Goal: Check status

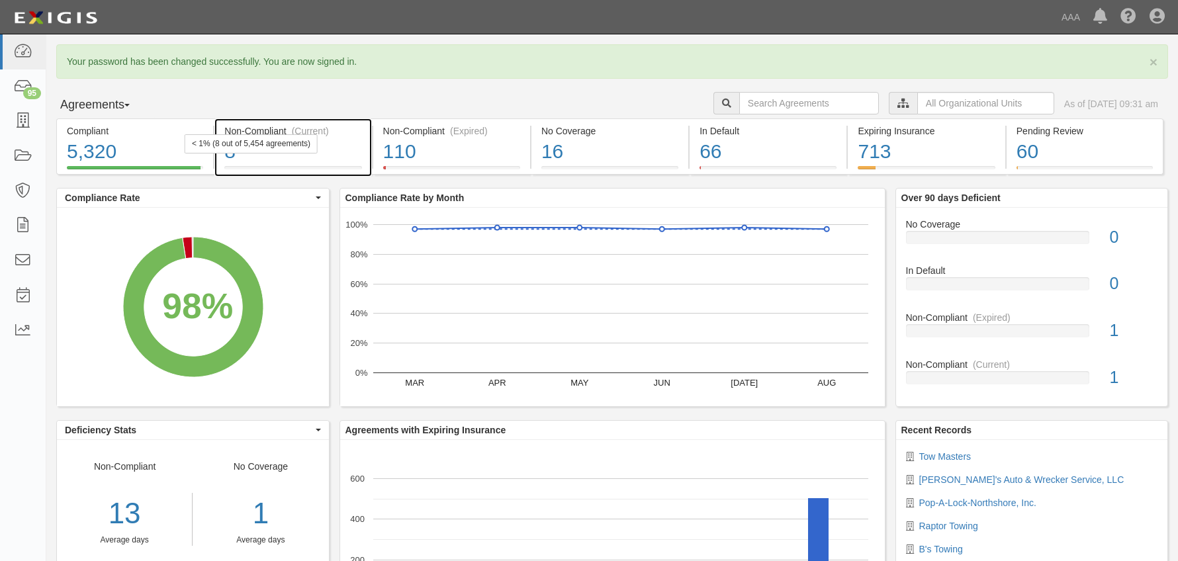
click at [287, 160] on div "8" at bounding box center [292, 152] width 137 height 28
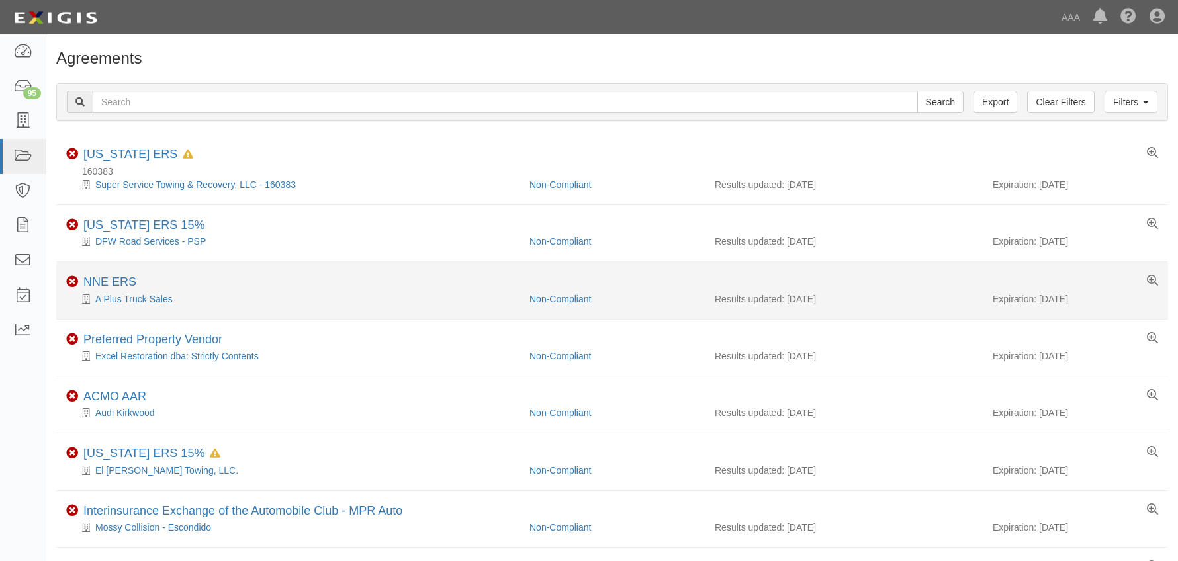
scroll to position [103, 0]
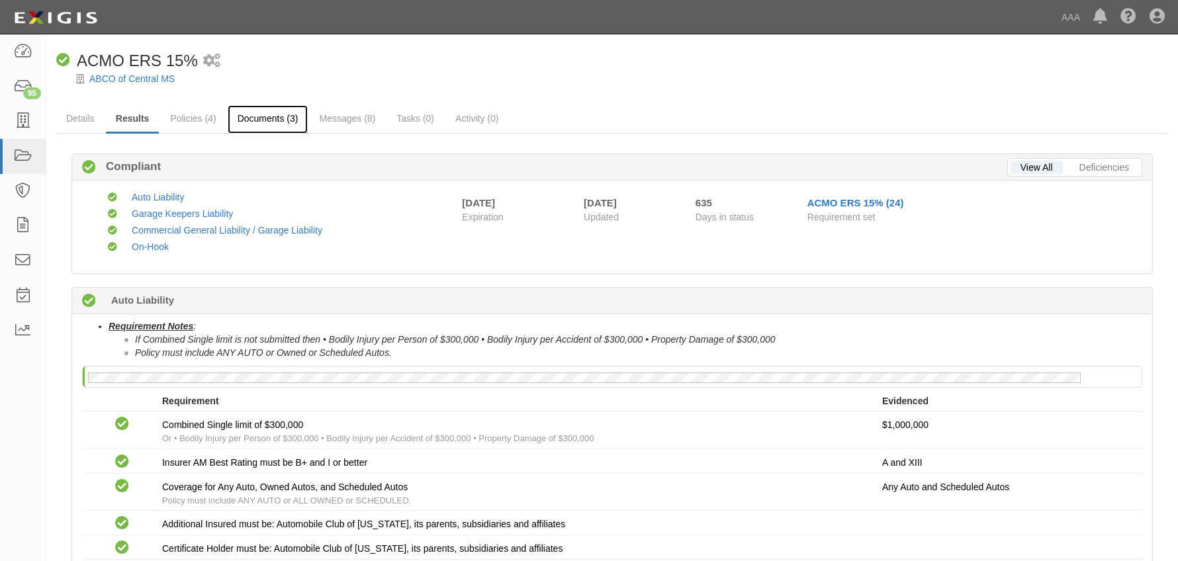
click at [284, 118] on link "Documents (3)" at bounding box center [268, 119] width 81 height 28
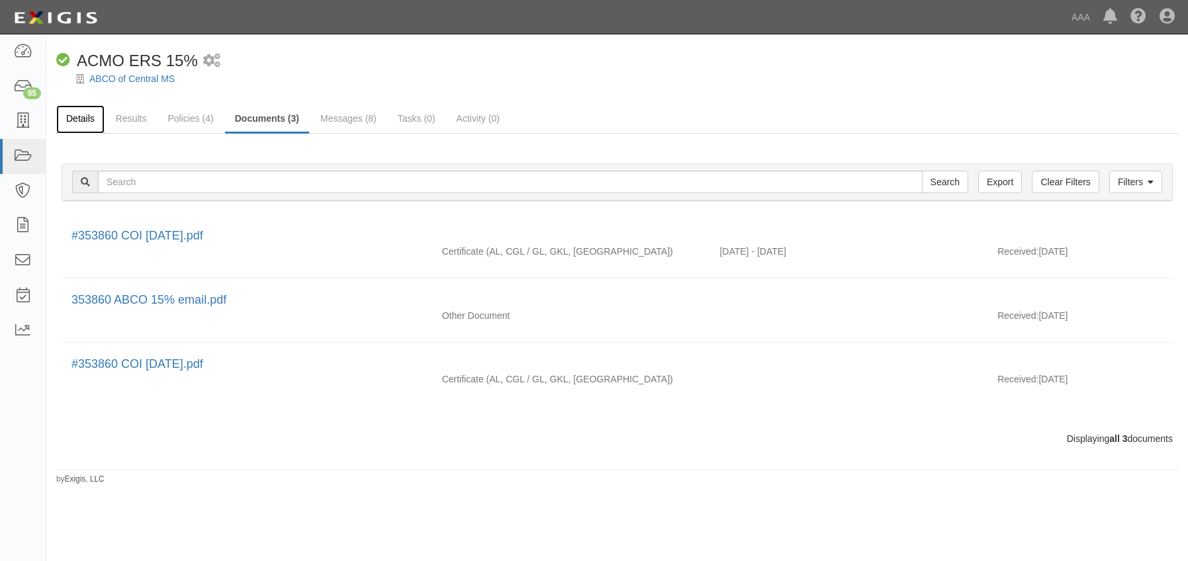
click at [92, 120] on link "Details" at bounding box center [80, 119] width 48 height 28
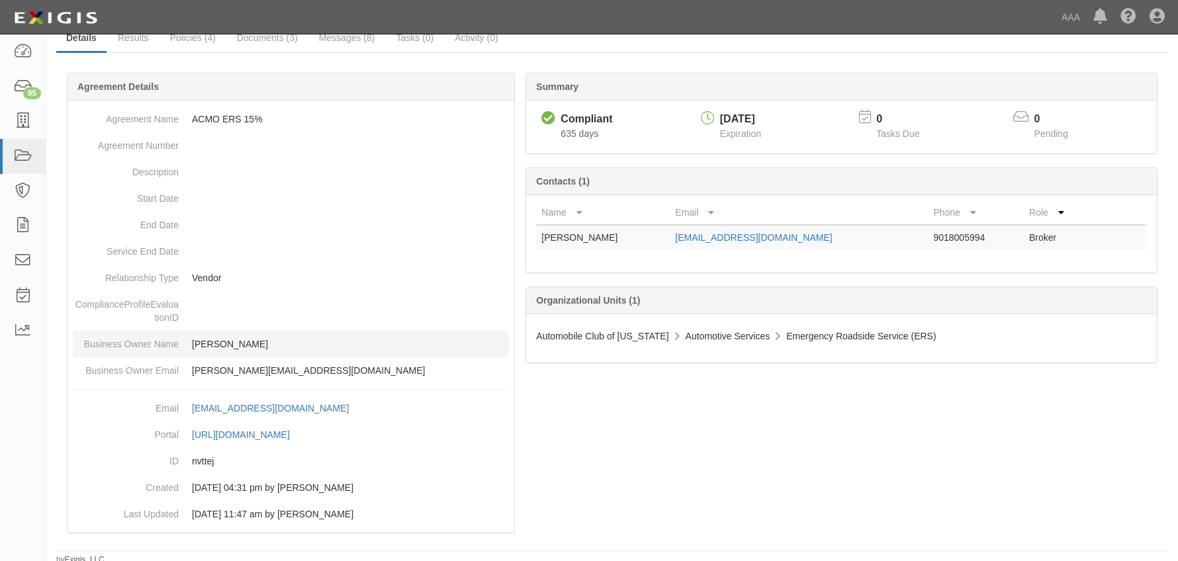
scroll to position [85, 0]
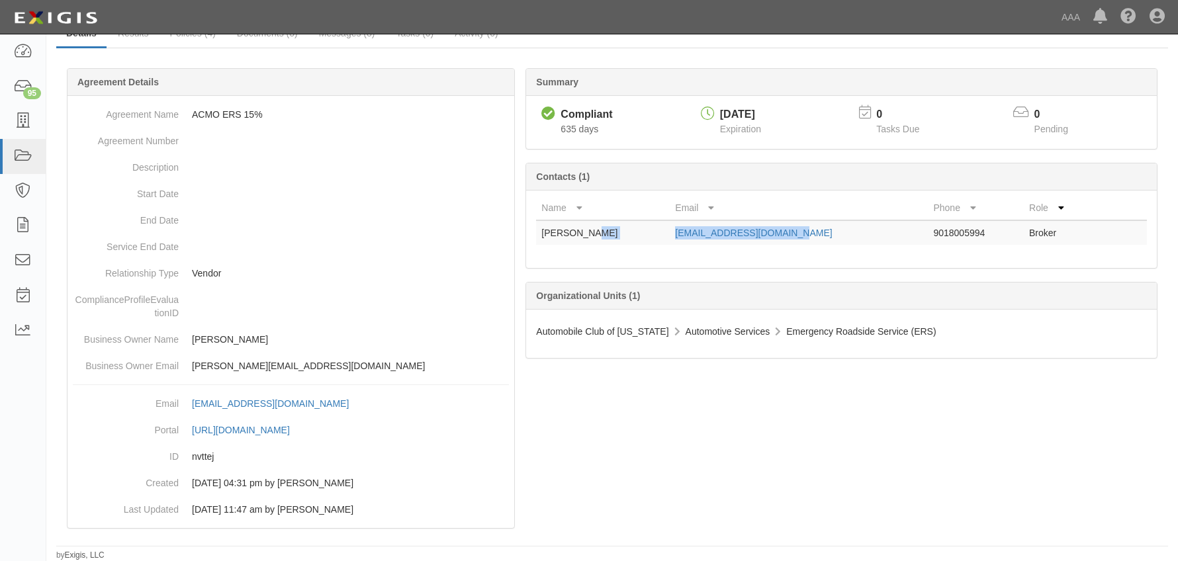
drag, startPoint x: 767, startPoint y: 235, endPoint x: 641, endPoint y: 245, distance: 126.8
click at [641, 245] on tr "[PERSON_NAME] [EMAIL_ADDRESS][DOMAIN_NAME] 9018005994 Broker" at bounding box center [841, 232] width 611 height 24
copy tr "[EMAIL_ADDRESS][DOMAIN_NAME]"
click at [54, 81] on div "Compliant ACMO ERS 15% 1 scheduled workflow ABCO of Central MS Details Results …" at bounding box center [612, 262] width 1132 height 597
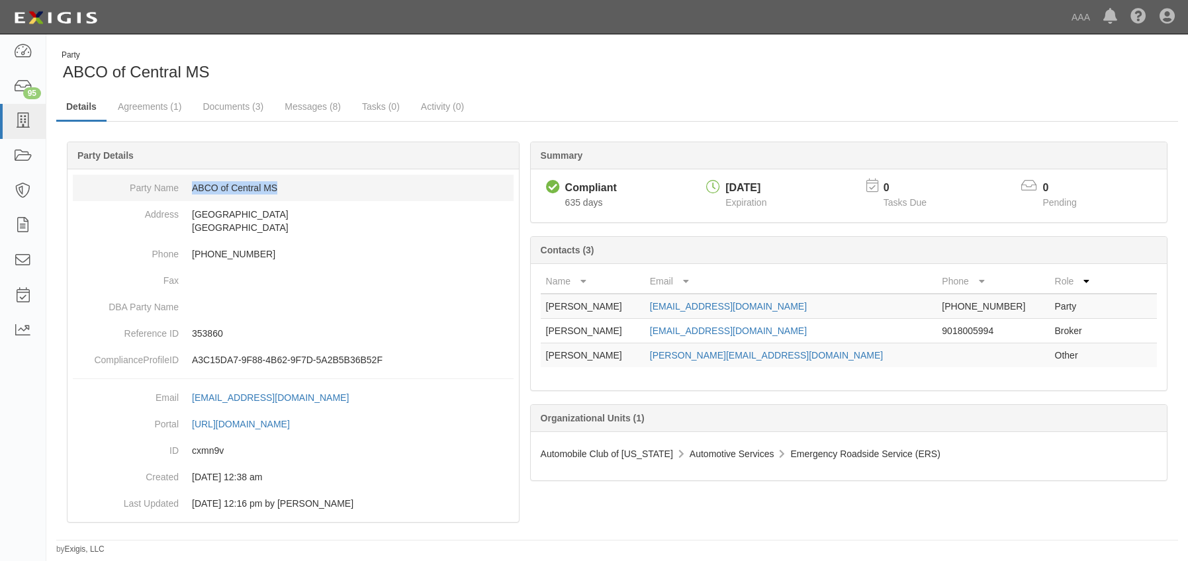
drag, startPoint x: 296, startPoint y: 189, endPoint x: 193, endPoint y: 191, distance: 102.6
click at [193, 191] on dd "ABCO of Central MS" at bounding box center [293, 188] width 441 height 26
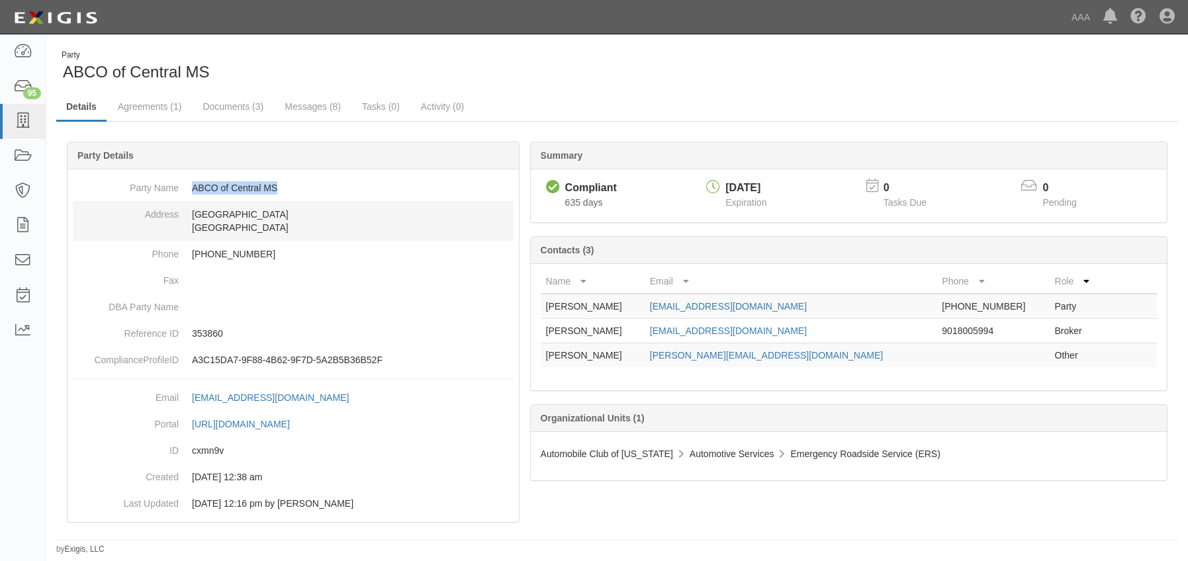
copy dd "ABCO of Central MS"
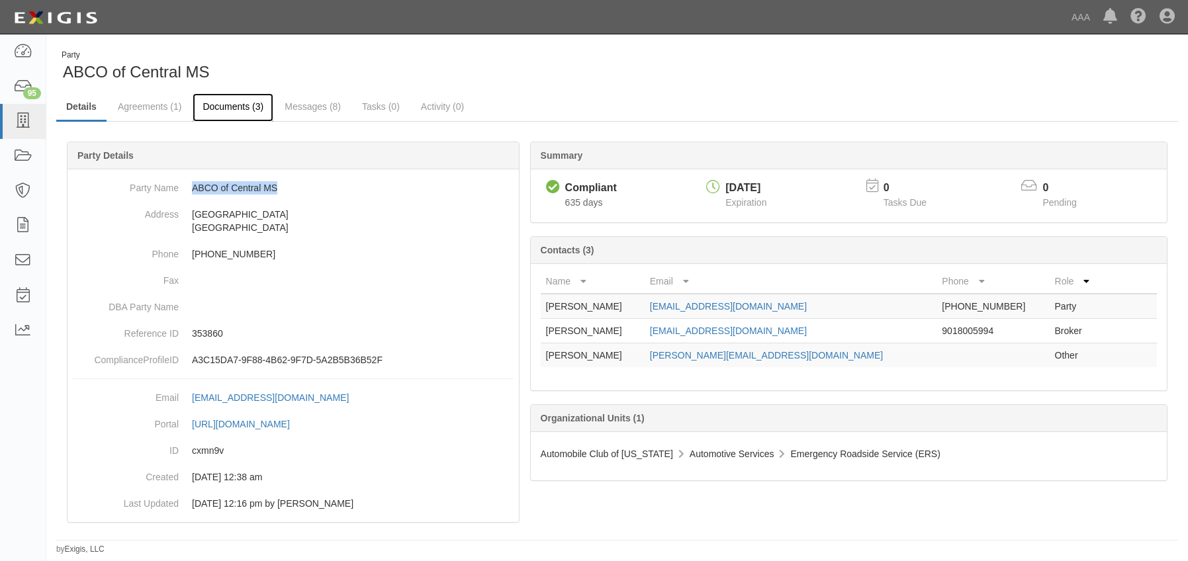
click at [227, 114] on link "Documents (3)" at bounding box center [233, 107] width 81 height 28
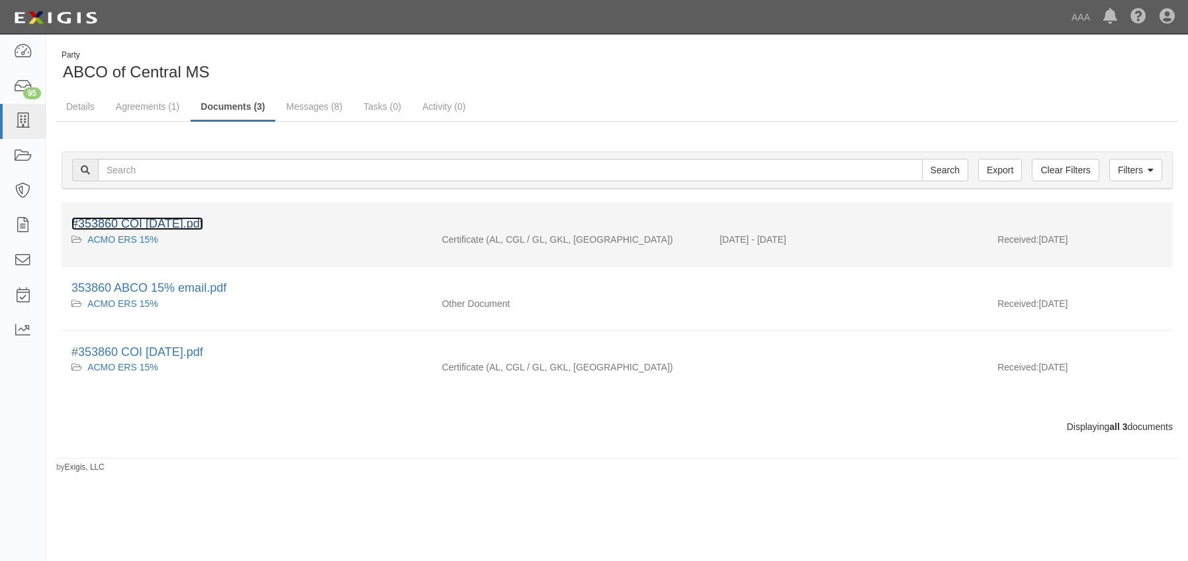
click at [141, 218] on link "#353860 COI [DATE].pdf" at bounding box center [137, 223] width 132 height 13
click at [141, 218] on link "#353860 COI 09.20.25.pdf" at bounding box center [137, 223] width 132 height 13
